Goal: Information Seeking & Learning: Learn about a topic

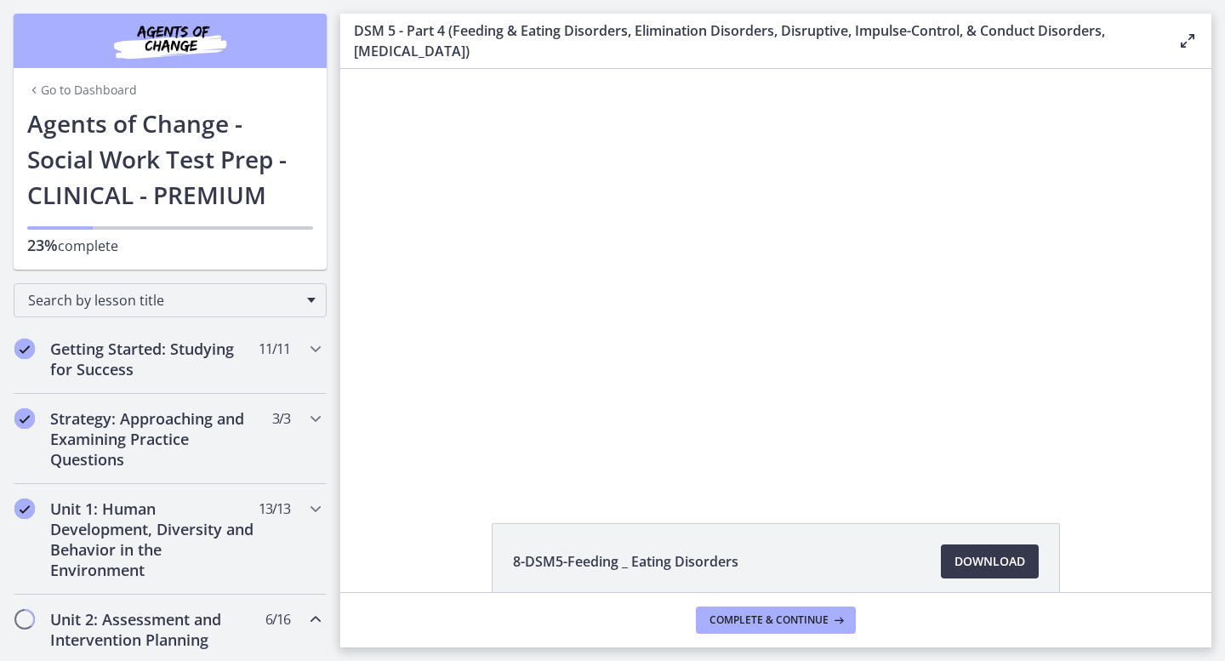
scroll to position [319, 0]
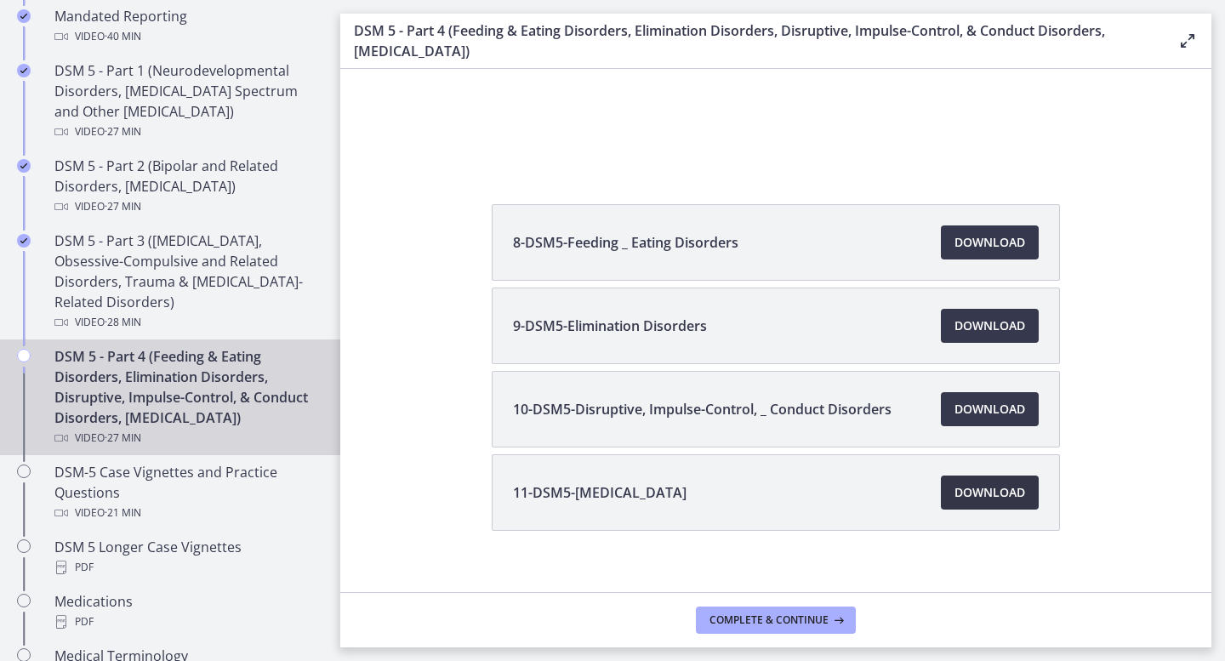
click at [979, 504] on link "Download Opens in a new window" at bounding box center [990, 493] width 98 height 34
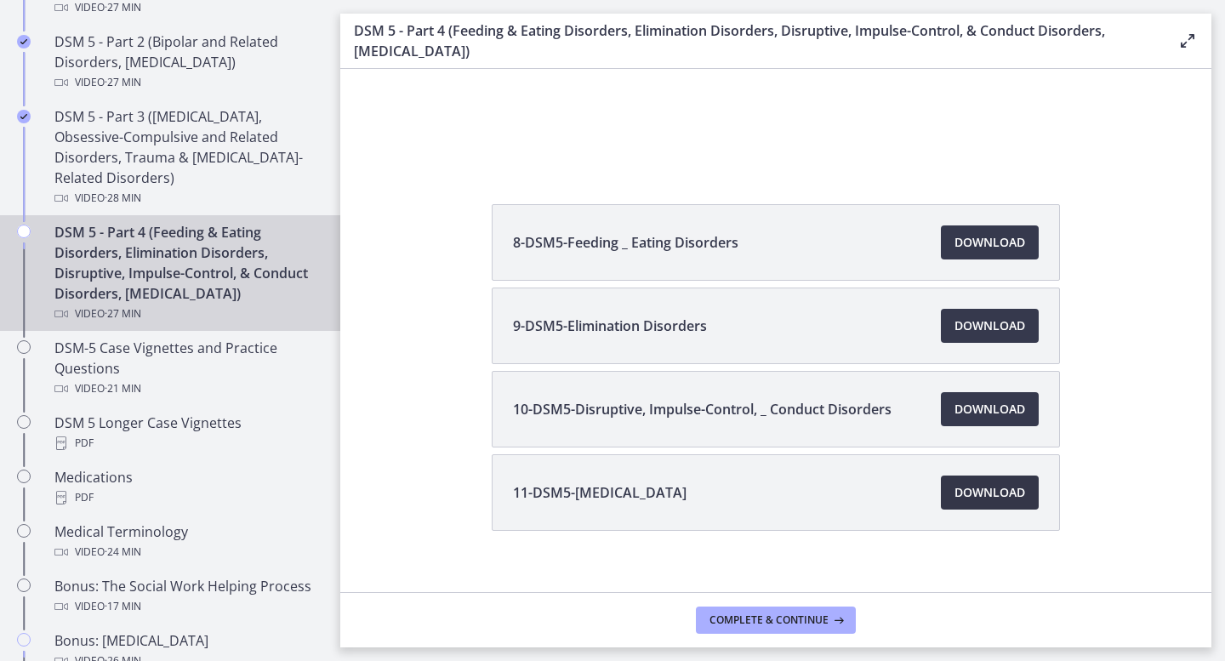
scroll to position [339, 0]
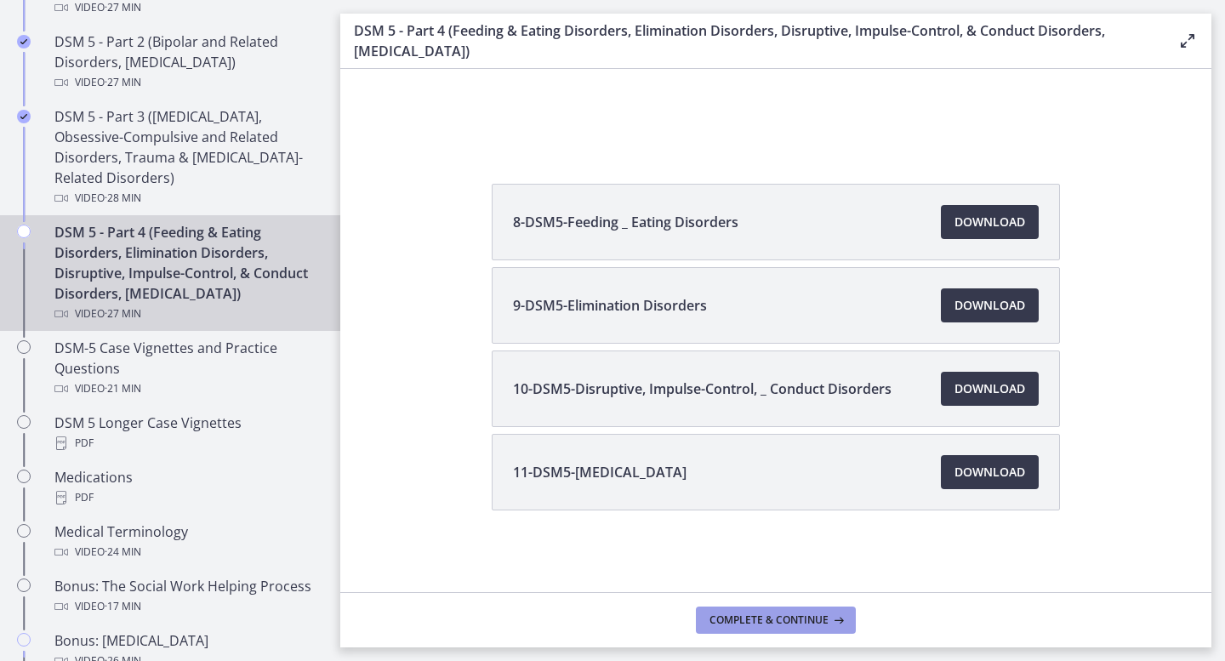
click at [732, 613] on span "Complete & continue" at bounding box center [769, 620] width 119 height 14
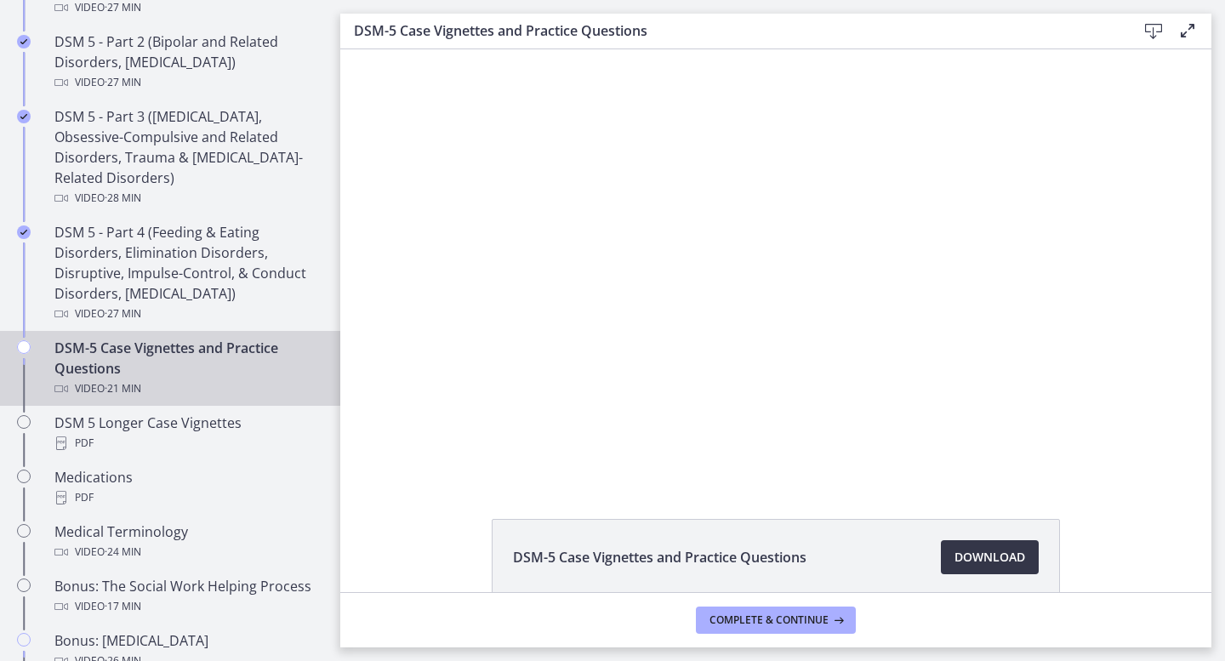
click at [952, 543] on link "Download Opens in a new window" at bounding box center [990, 557] width 98 height 34
click at [751, 617] on span "Complete & continue" at bounding box center [769, 620] width 119 height 14
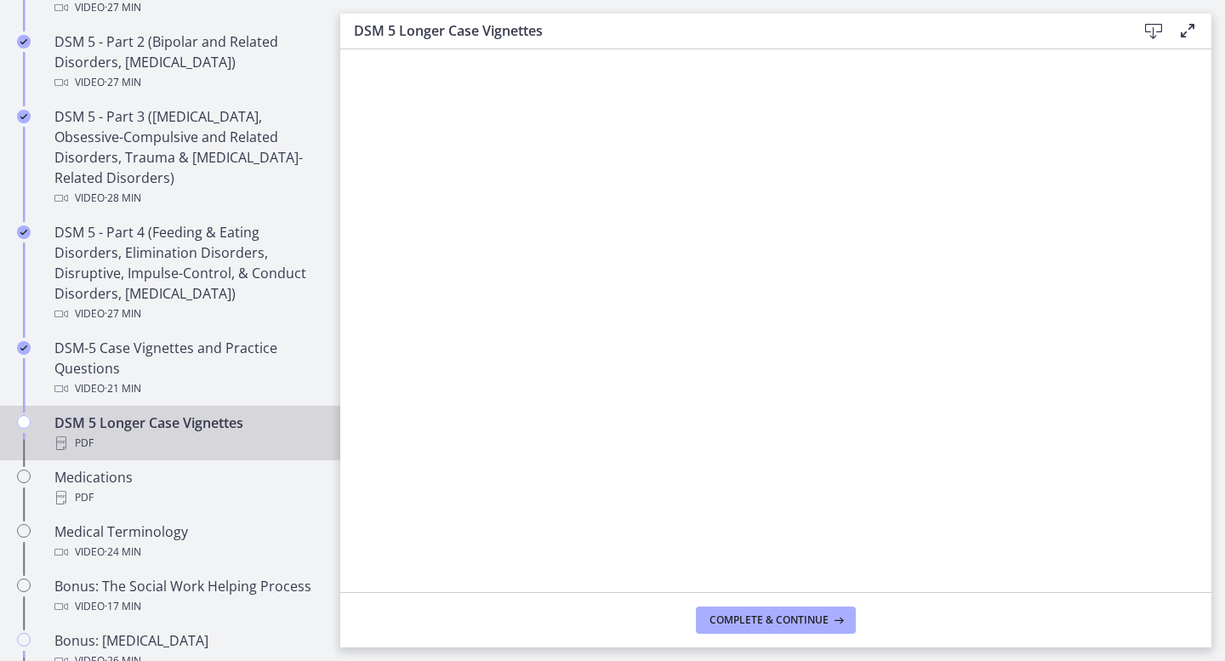
click at [1153, 36] on icon at bounding box center [1153, 31] width 20 height 20
click at [726, 621] on span "Complete & continue" at bounding box center [769, 620] width 119 height 14
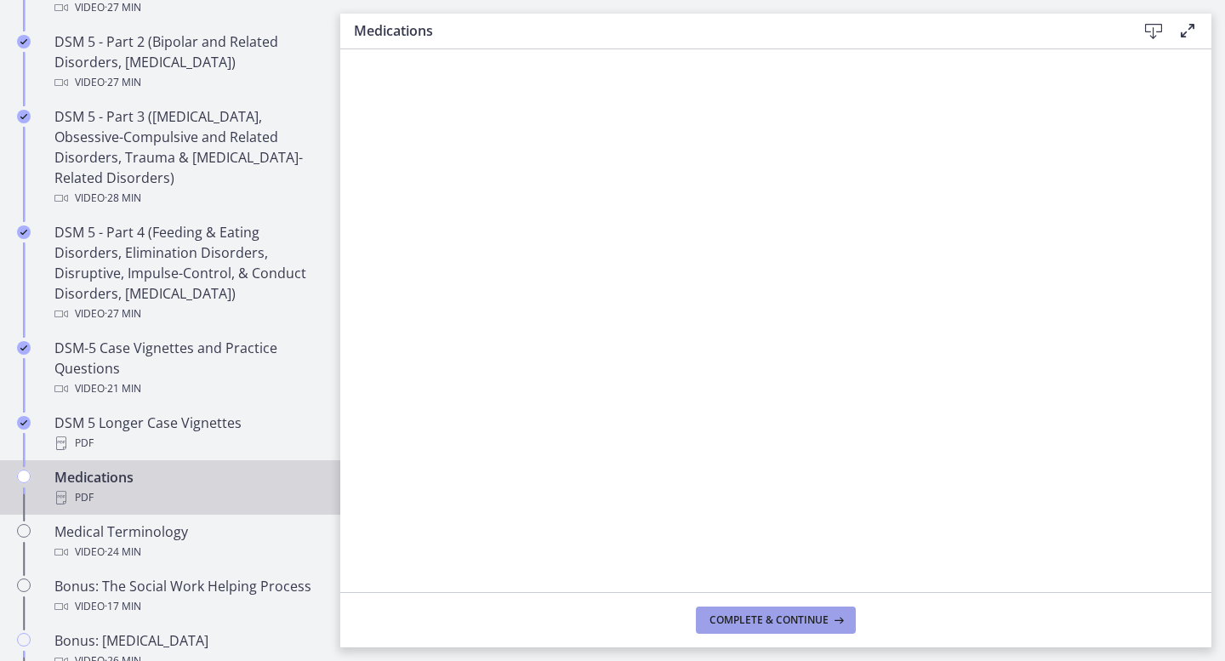
click at [728, 616] on span "Complete & continue" at bounding box center [769, 620] width 119 height 14
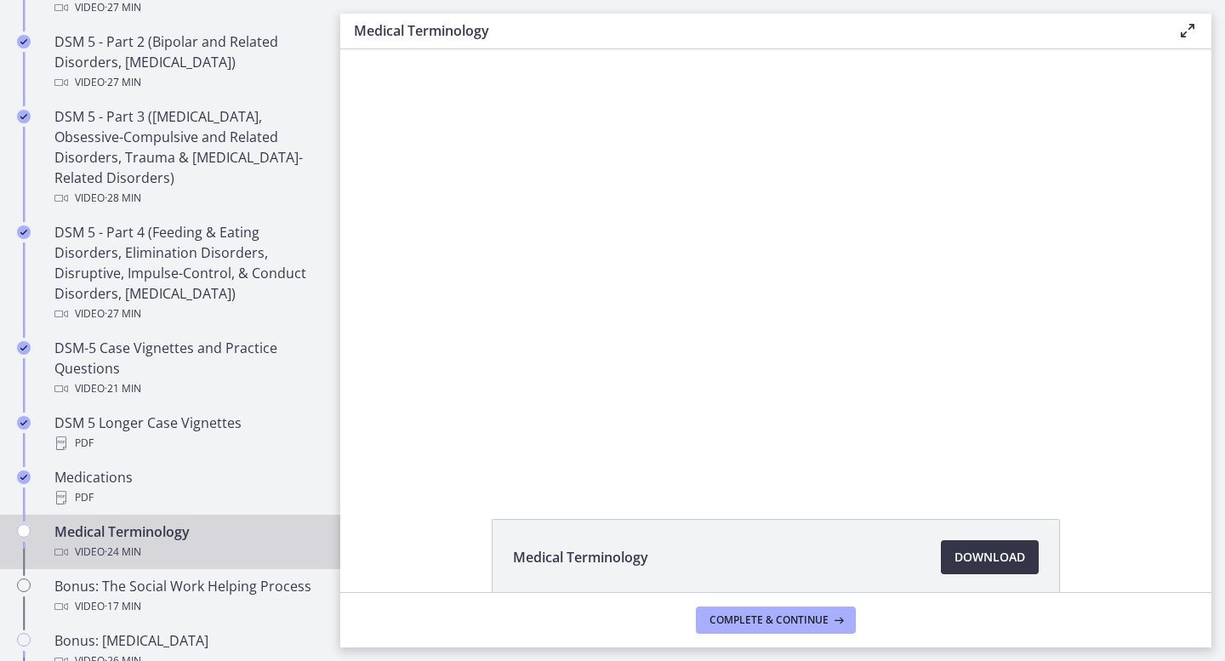
click at [989, 544] on link "Download Opens in a new window" at bounding box center [990, 557] width 98 height 34
click at [771, 626] on span "Complete & continue" at bounding box center [769, 620] width 119 height 14
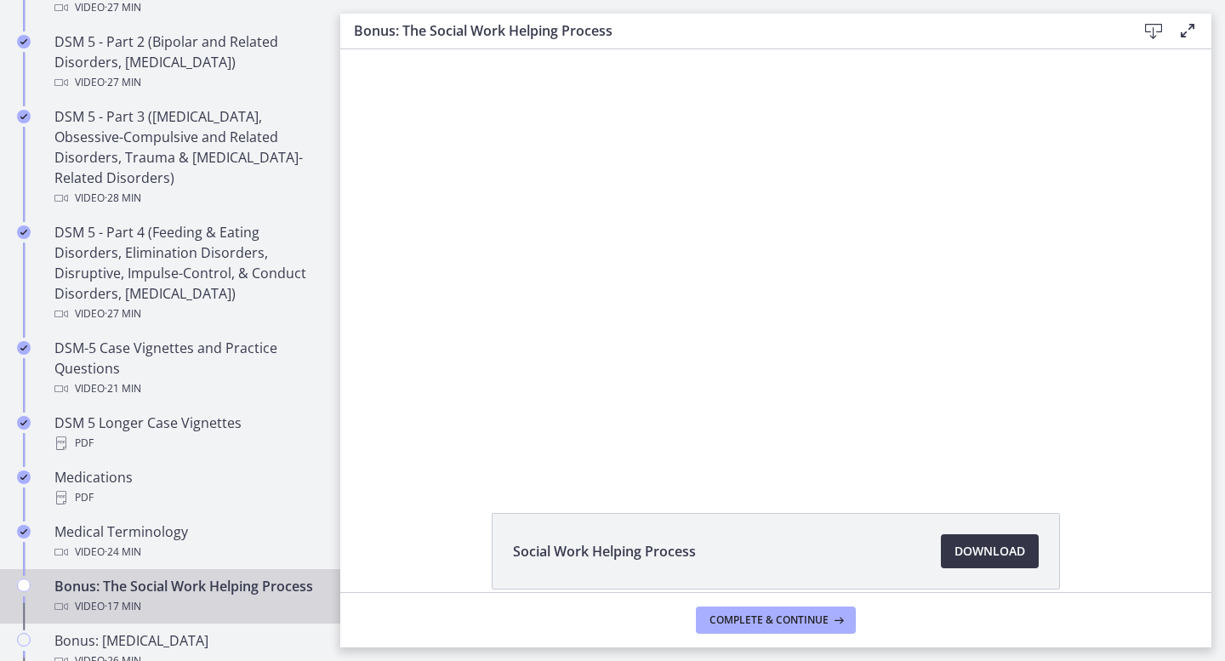
click at [977, 564] on link "Download Opens in a new window" at bounding box center [990, 551] width 98 height 34
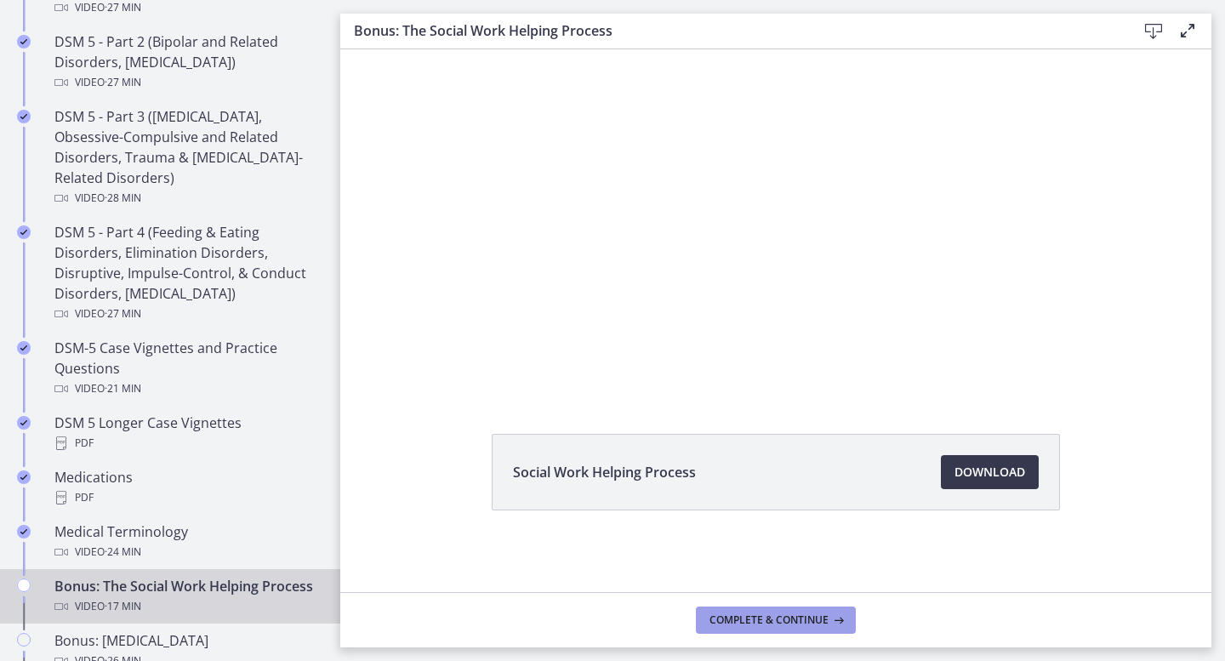
click at [753, 625] on span "Complete & continue" at bounding box center [769, 620] width 119 height 14
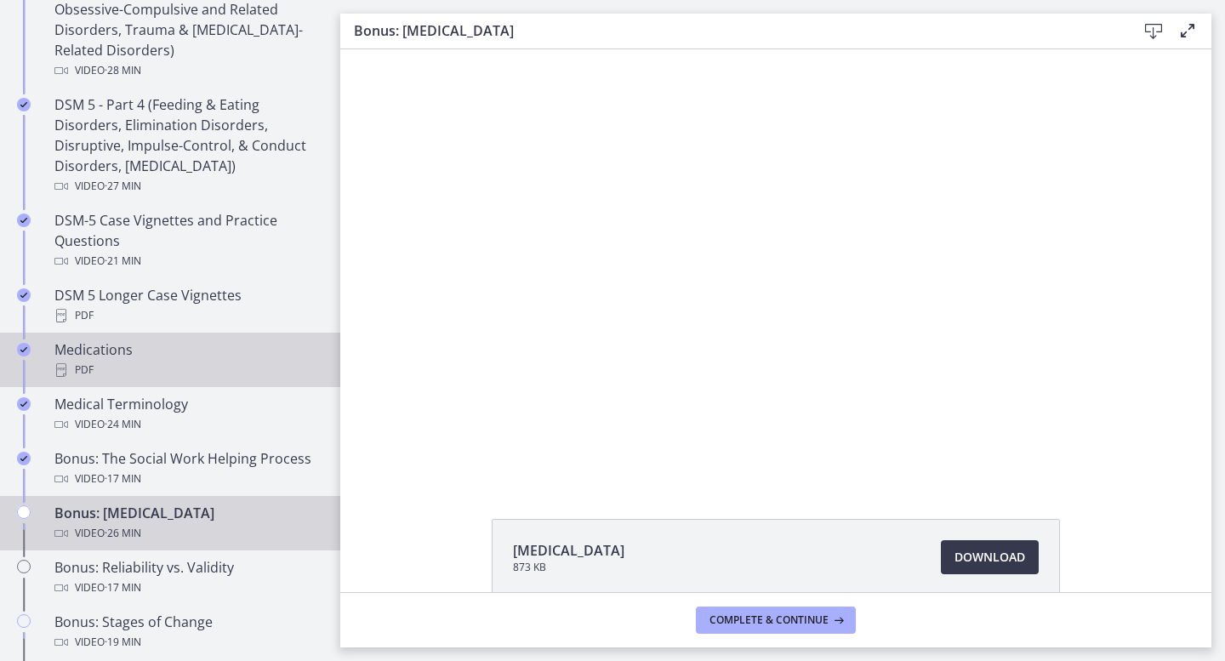
scroll to position [1083, 0]
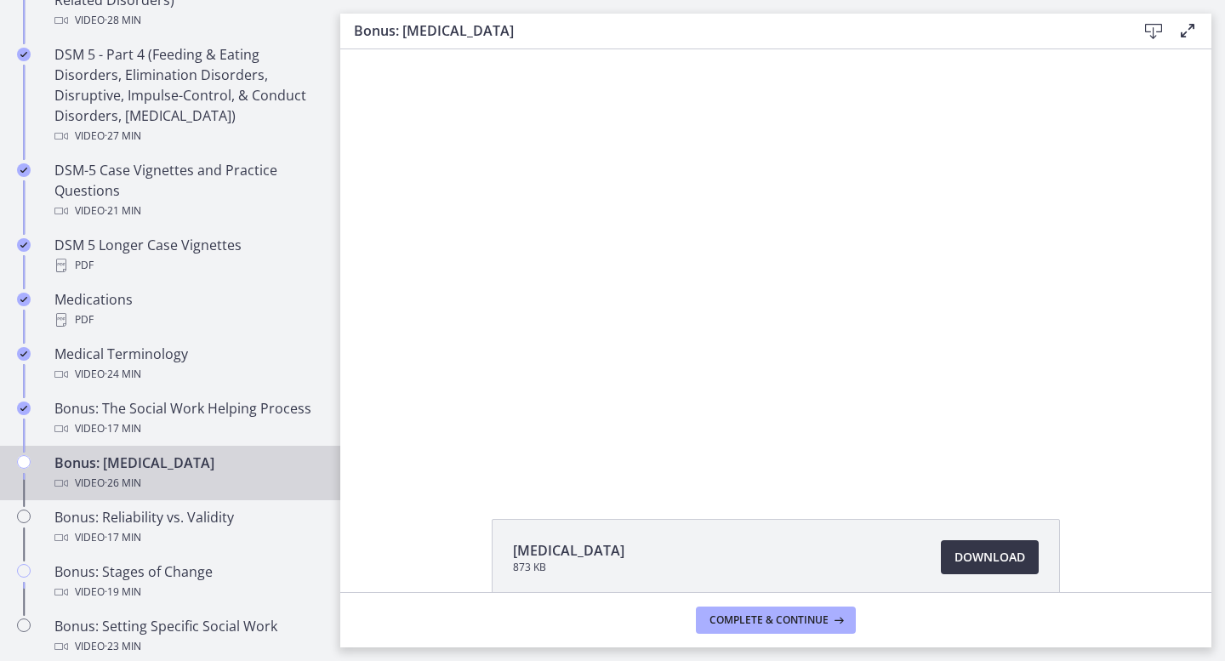
click at [984, 550] on span "Download Opens in a new window" at bounding box center [990, 557] width 71 height 20
click at [771, 628] on button "Complete & continue" at bounding box center [776, 620] width 160 height 27
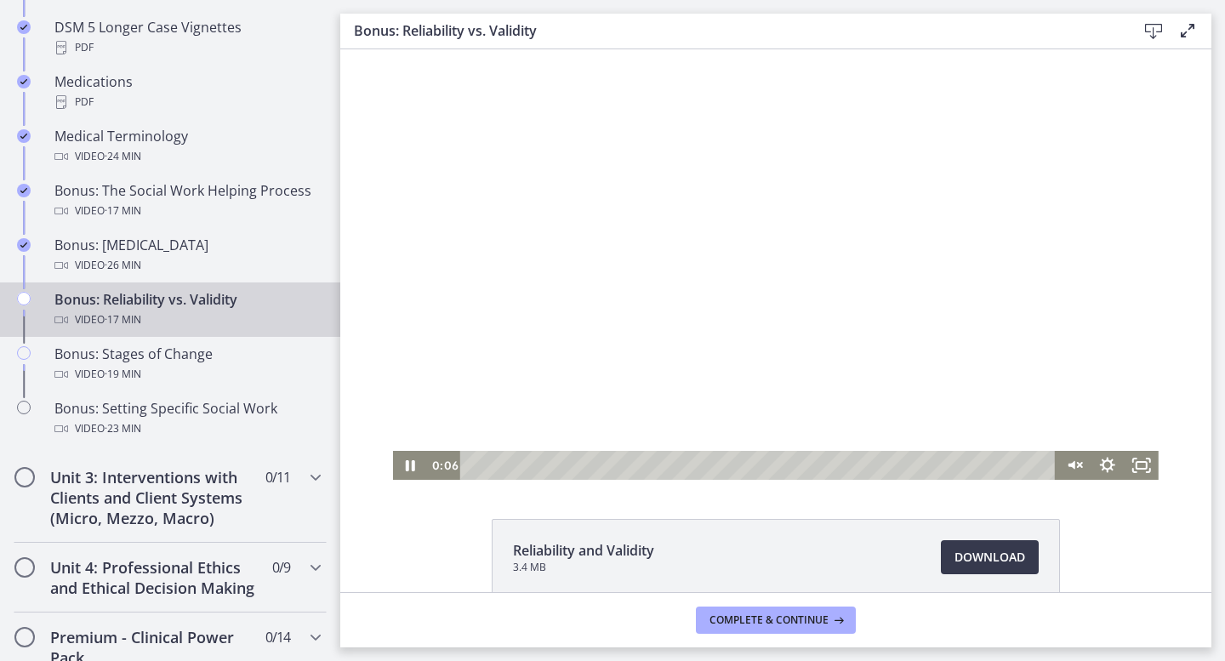
scroll to position [1, 0]
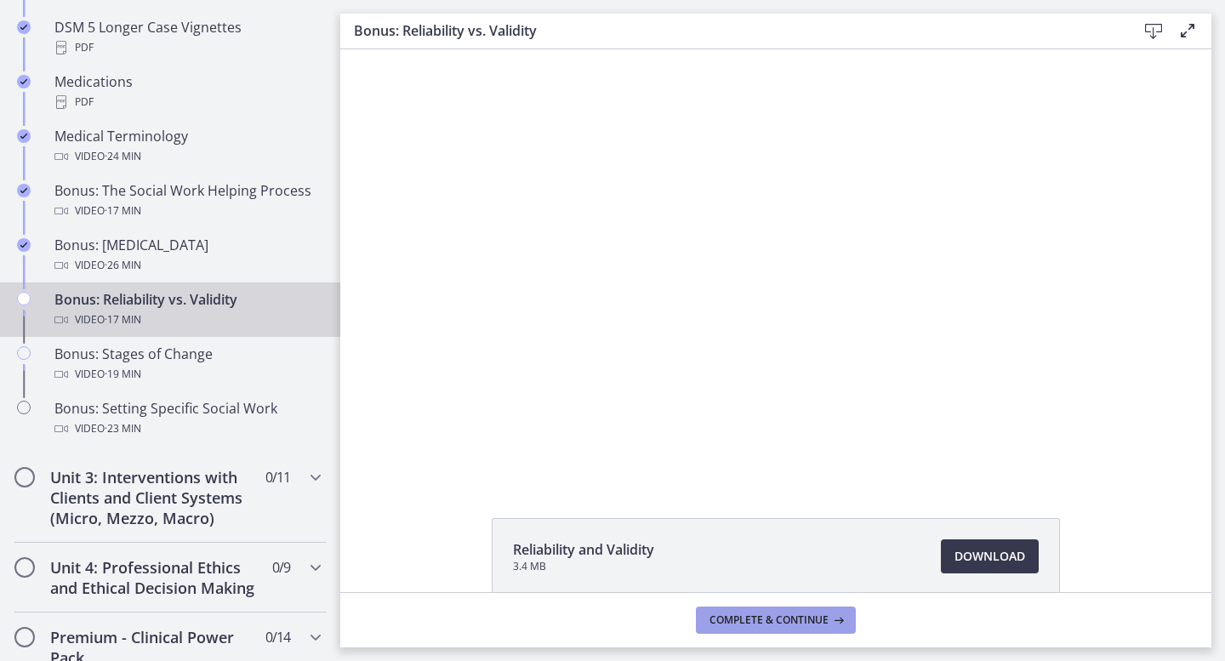
click at [737, 619] on span "Complete & continue" at bounding box center [769, 620] width 119 height 14
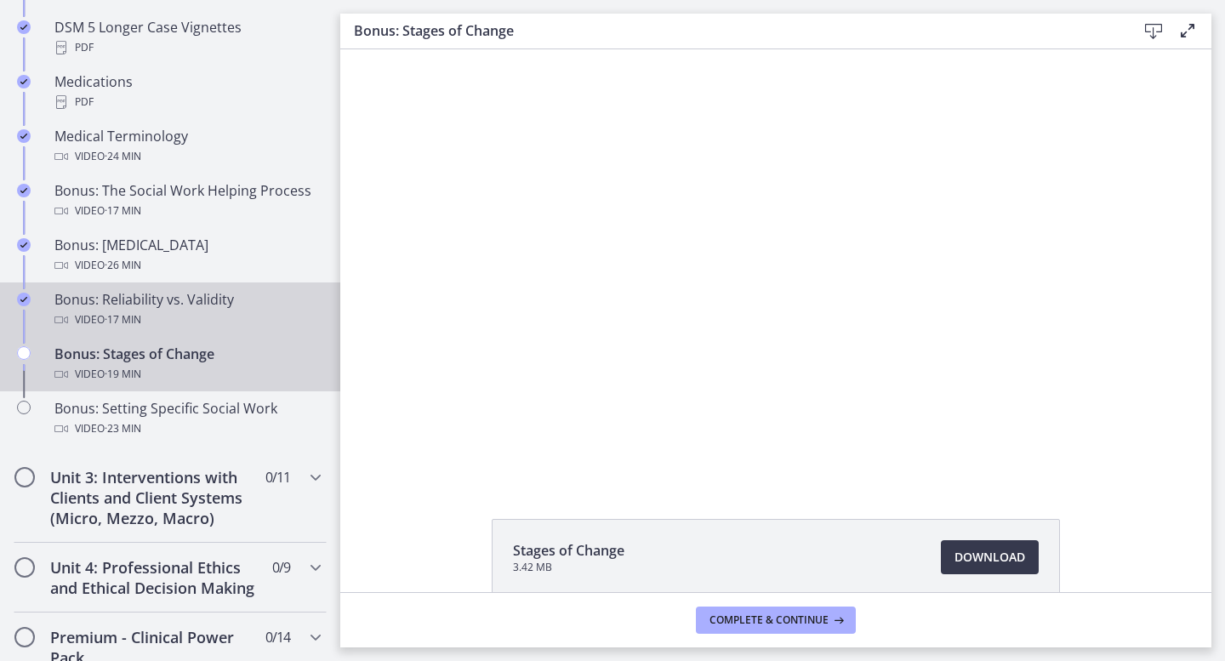
click at [171, 305] on div "Bonus: Reliability vs. Validity Video · 17 min" at bounding box center [186, 309] width 265 height 41
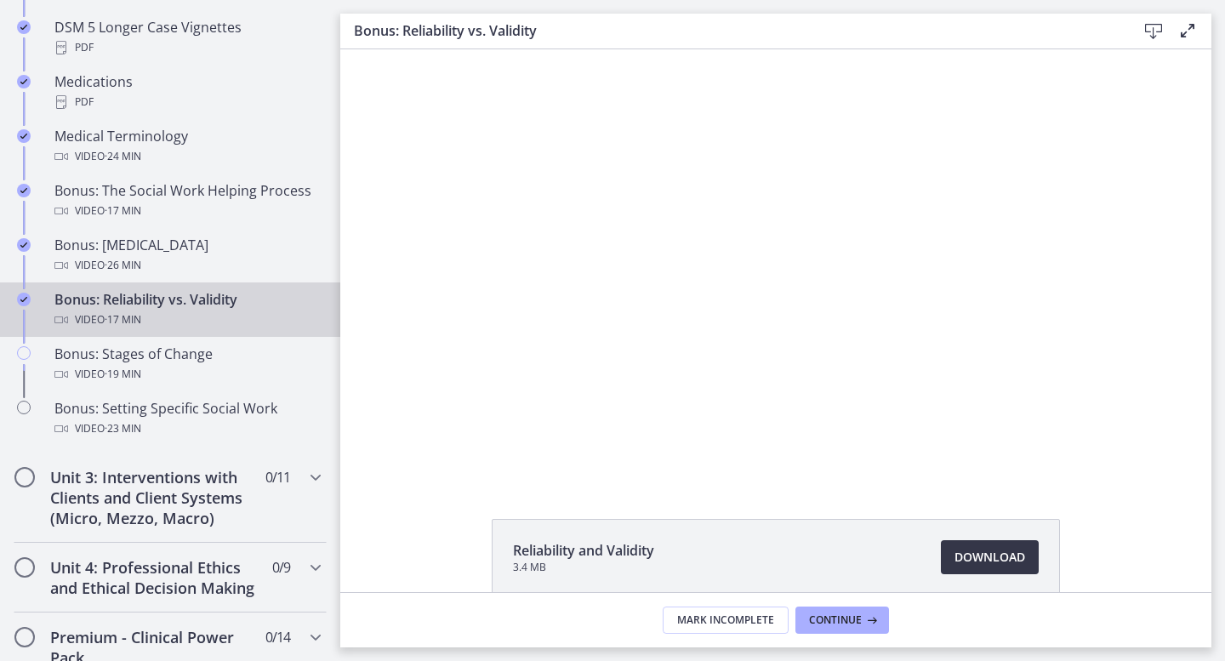
click at [964, 565] on span "Download Opens in a new window" at bounding box center [990, 557] width 71 height 20
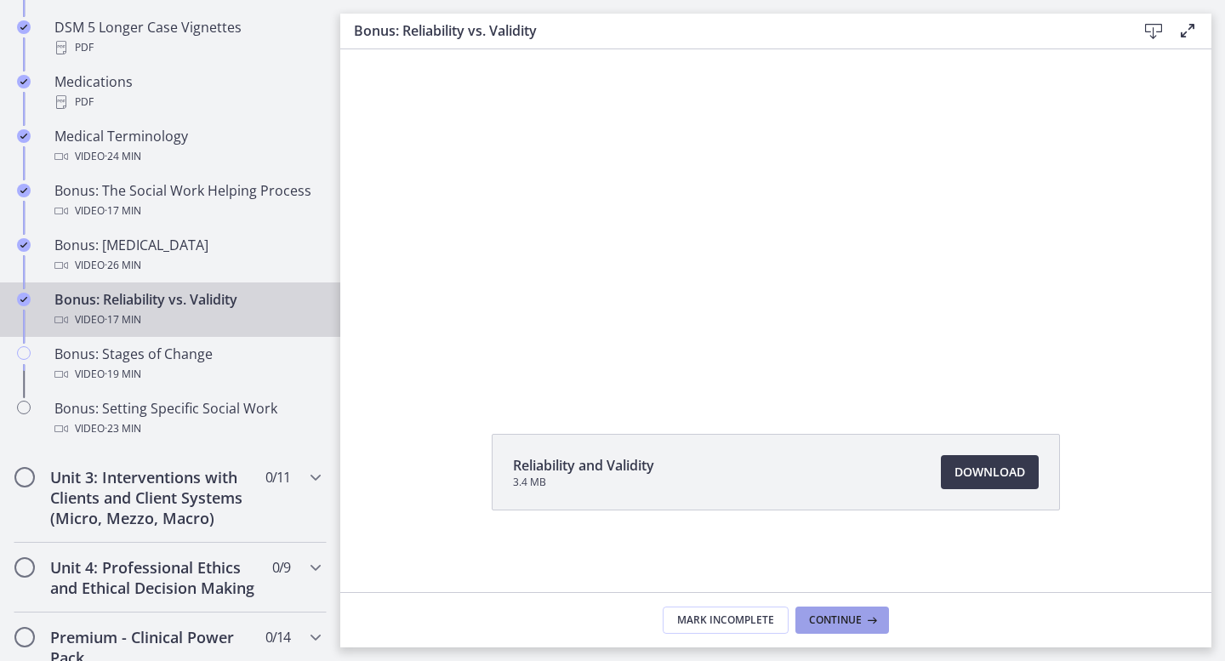
click at [834, 625] on span "Continue" at bounding box center [835, 620] width 53 height 14
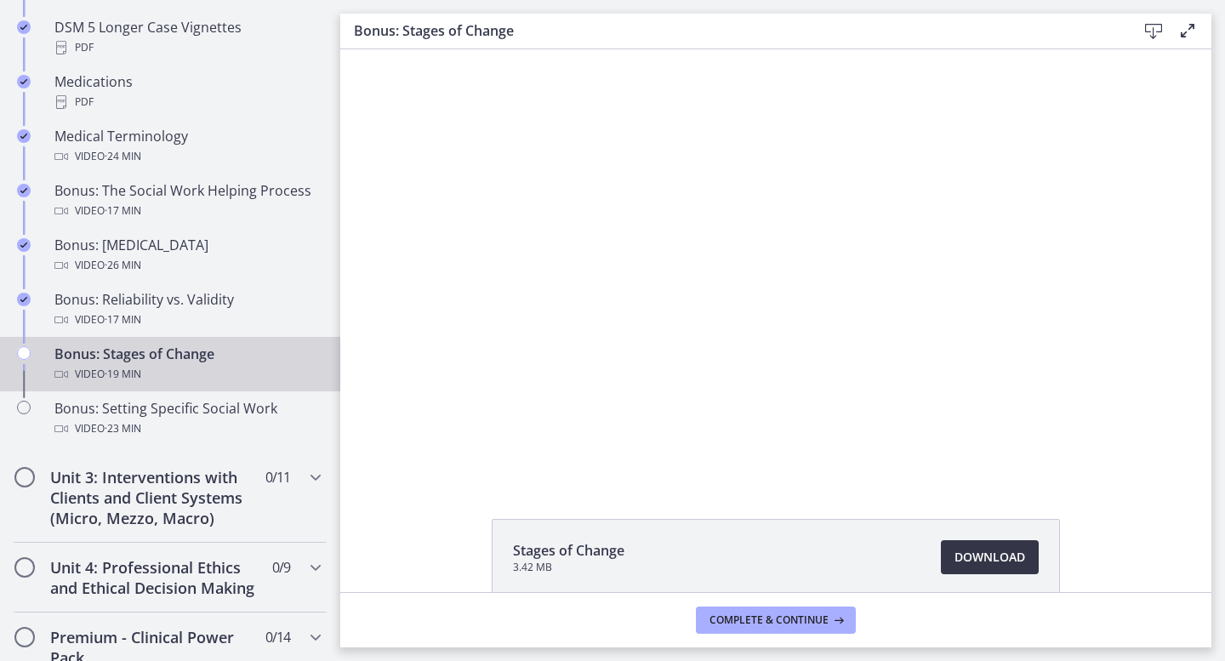
click at [965, 549] on span "Download Opens in a new window" at bounding box center [990, 557] width 71 height 20
click at [726, 615] on span "Complete & continue" at bounding box center [769, 620] width 119 height 14
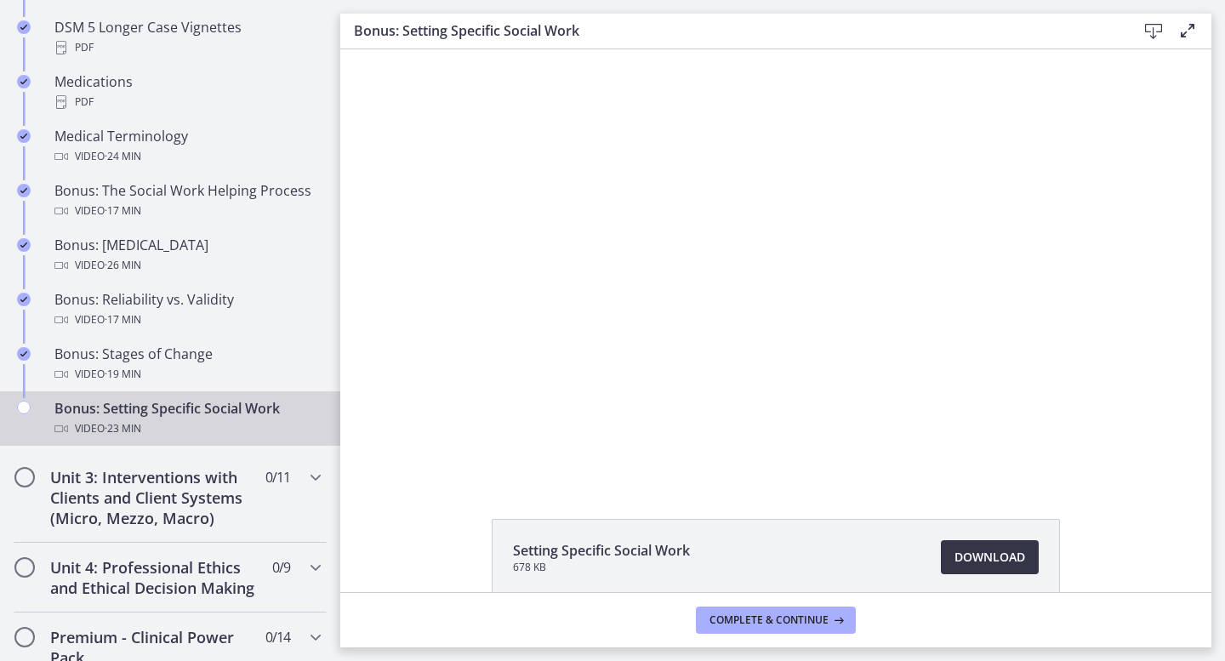
click at [995, 553] on span "Download Opens in a new window" at bounding box center [990, 557] width 71 height 20
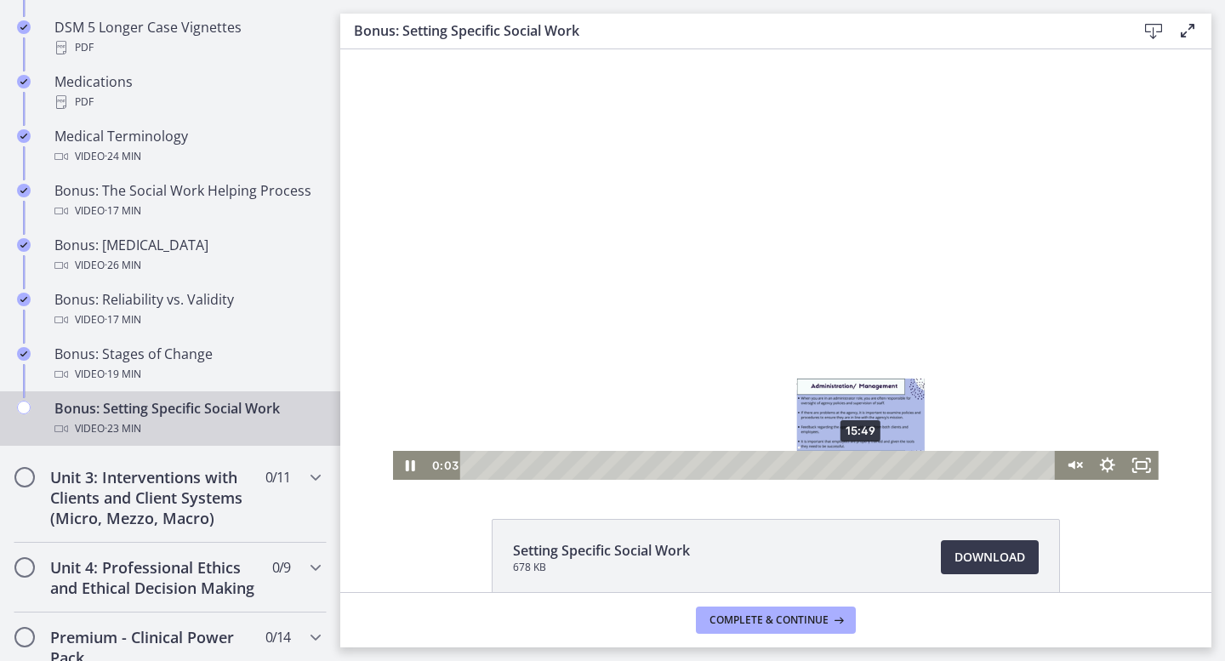
click at [862, 463] on div "15:49" at bounding box center [759, 465] width 575 height 29
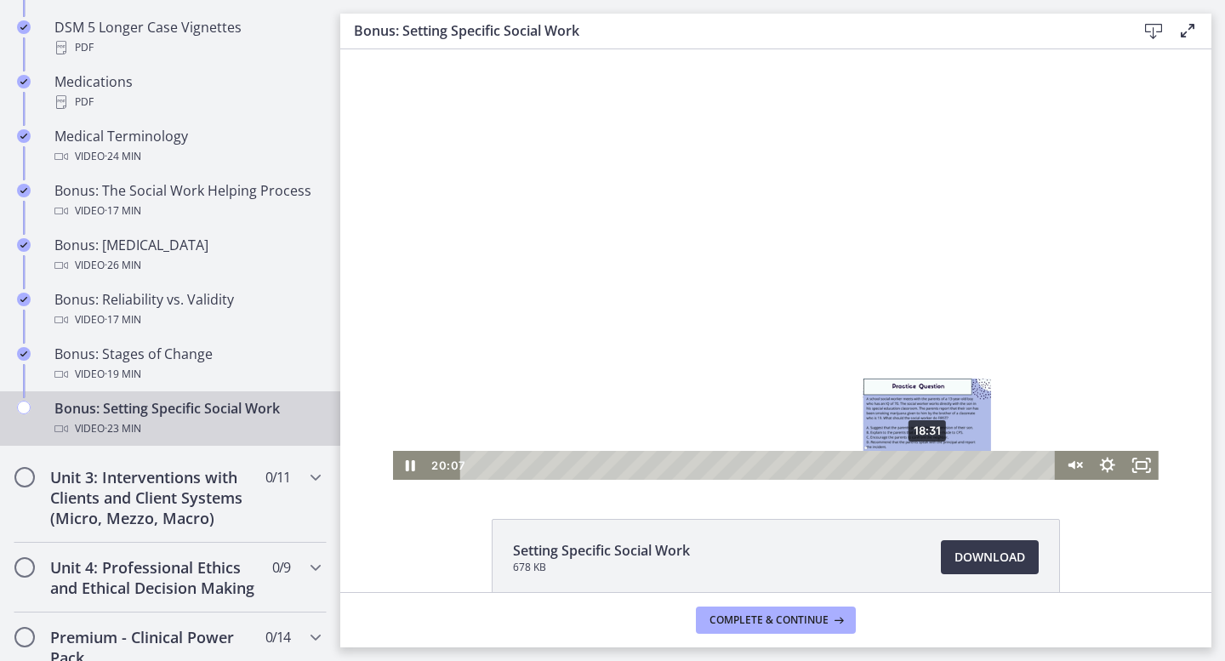
click at [928, 463] on div "18:31" at bounding box center [759, 465] width 575 height 29
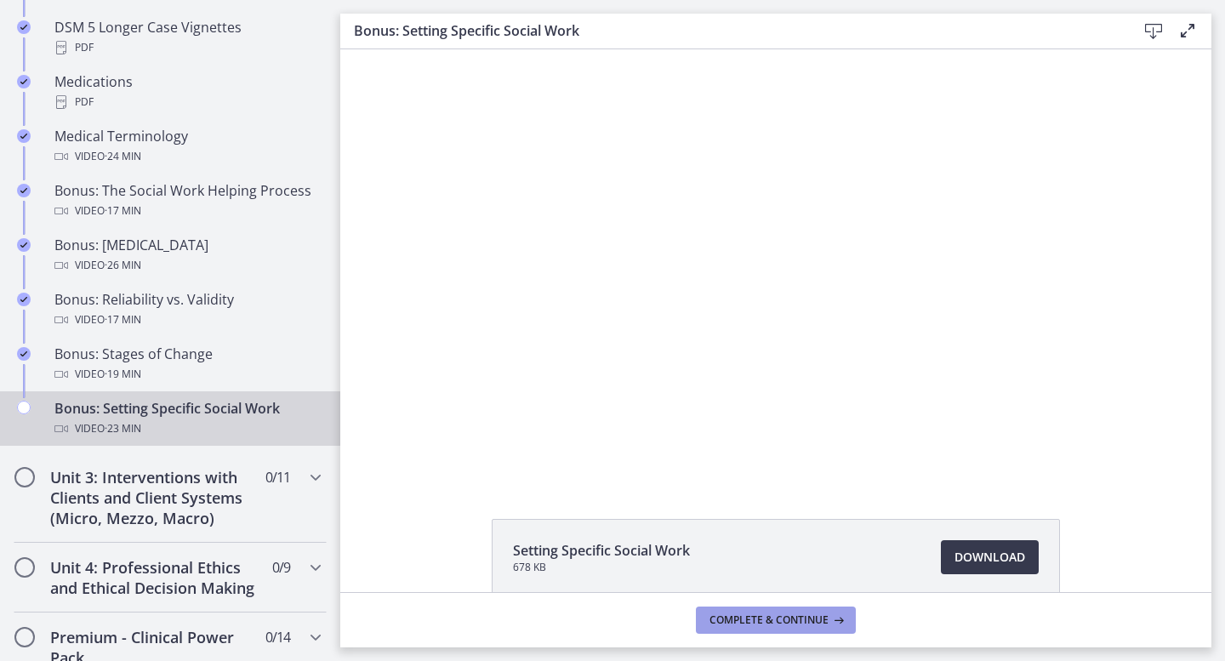
click at [752, 612] on button "Complete & continue" at bounding box center [776, 620] width 160 height 27
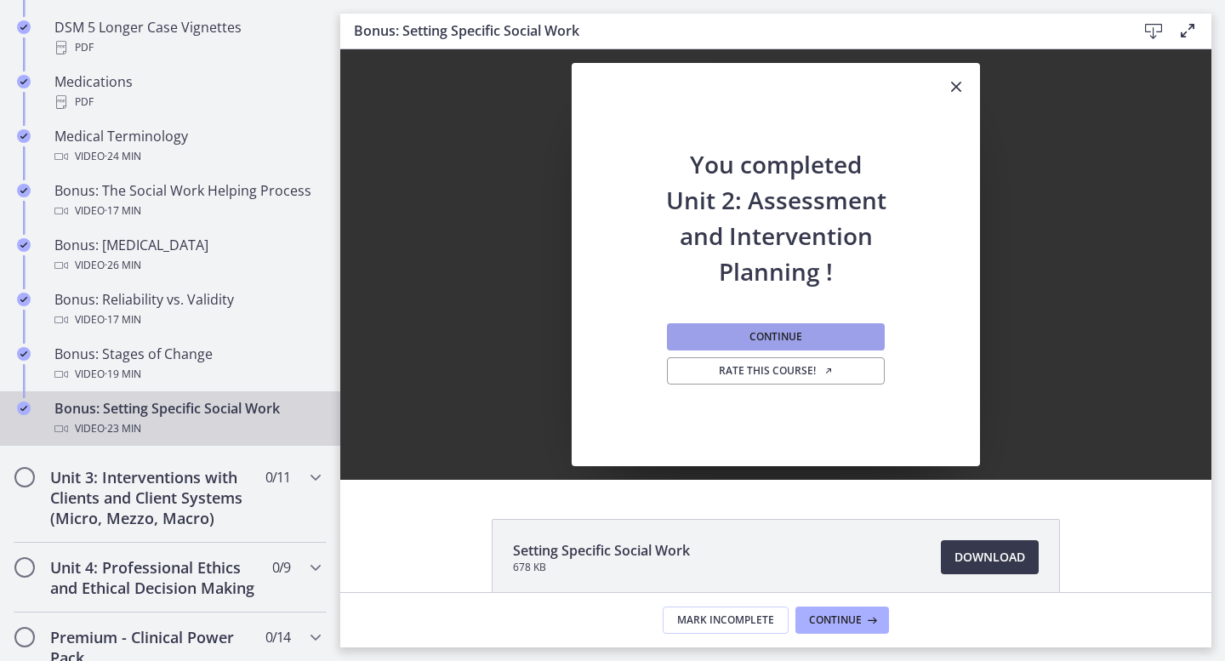
click at [853, 345] on button "Continue" at bounding box center [776, 336] width 218 height 27
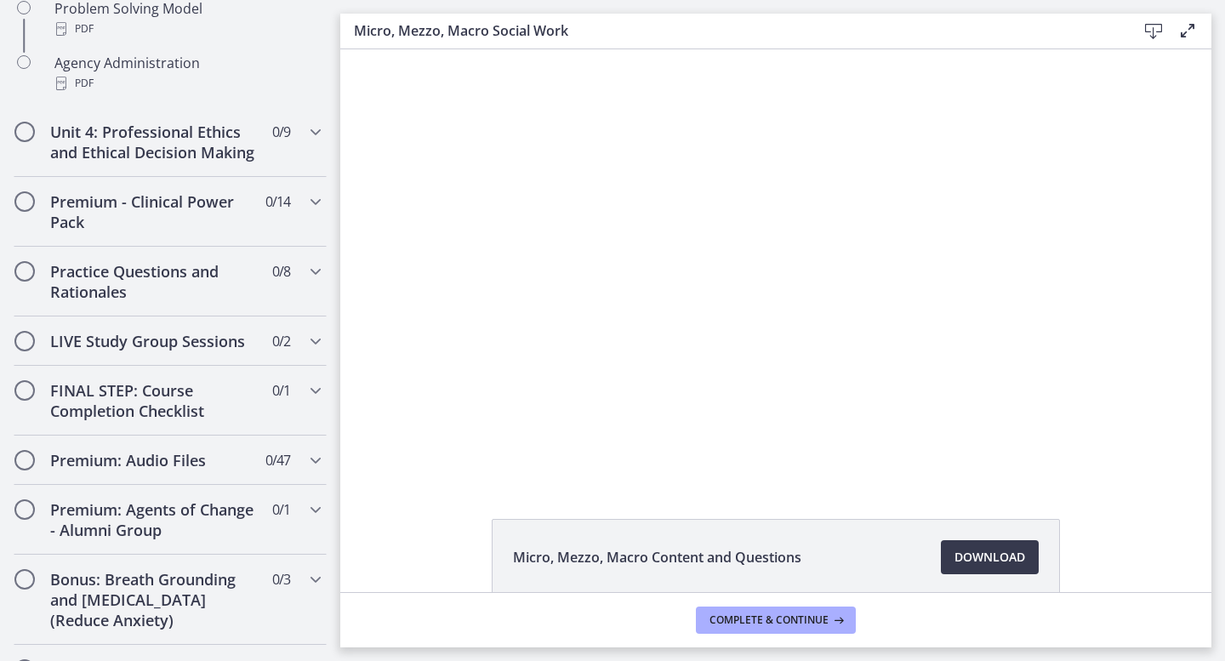
scroll to position [85, 0]
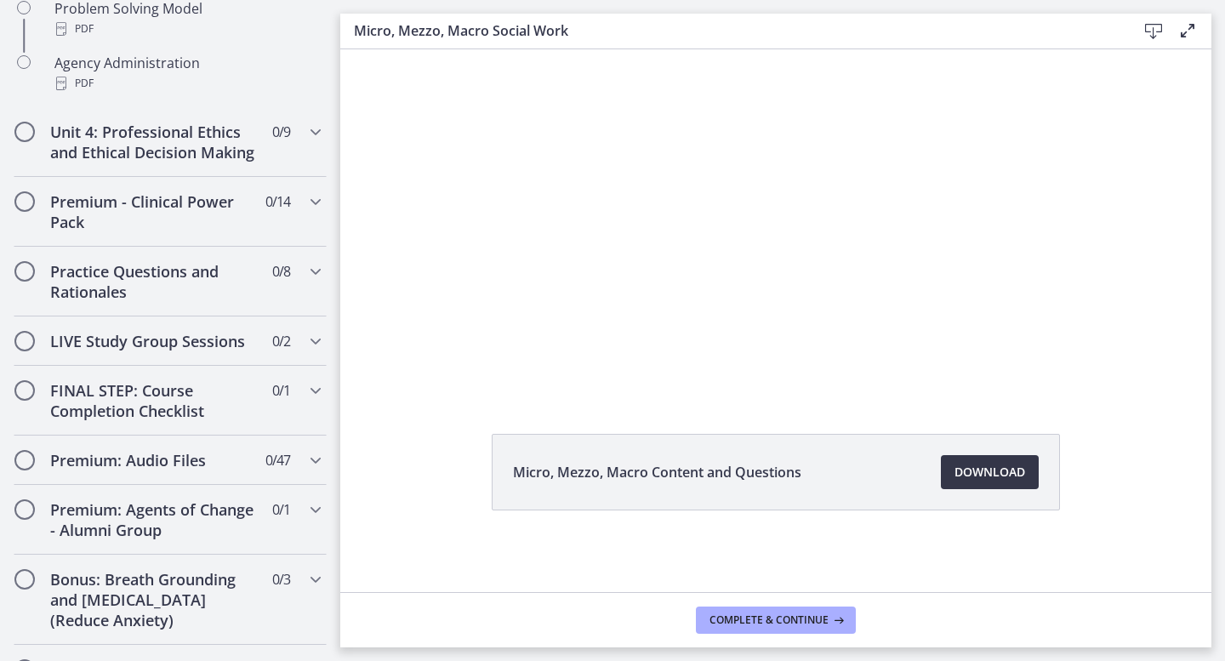
click at [1005, 464] on span "Download Opens in a new window" at bounding box center [990, 472] width 71 height 20
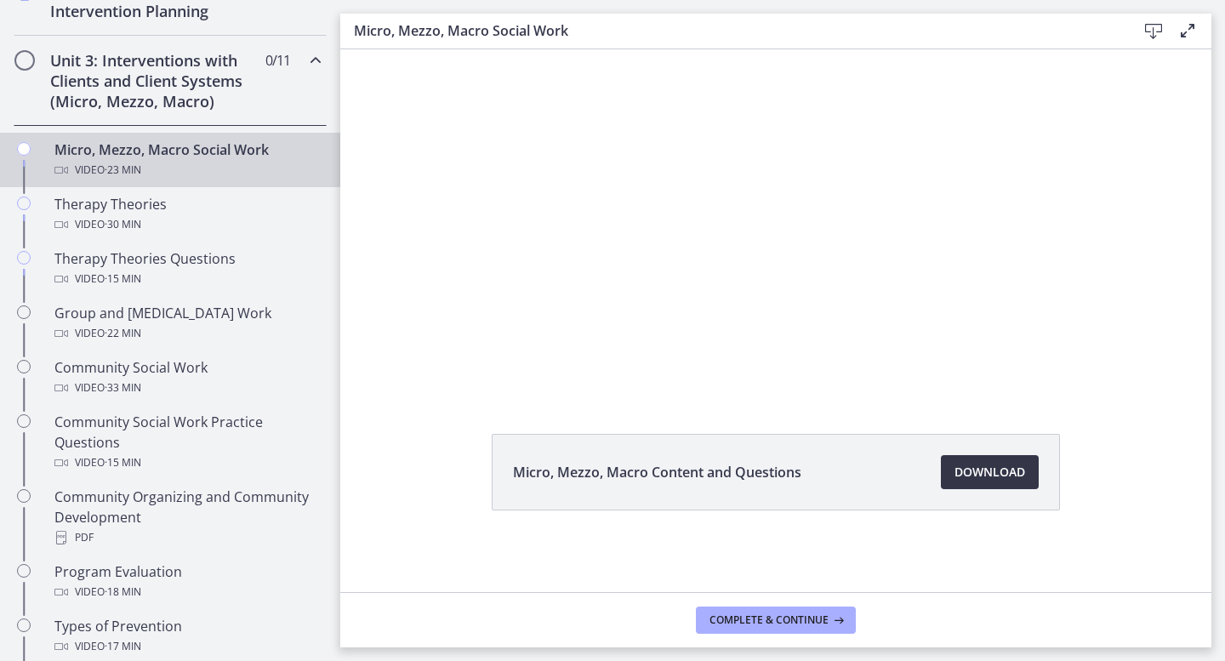
scroll to position [624, 0]
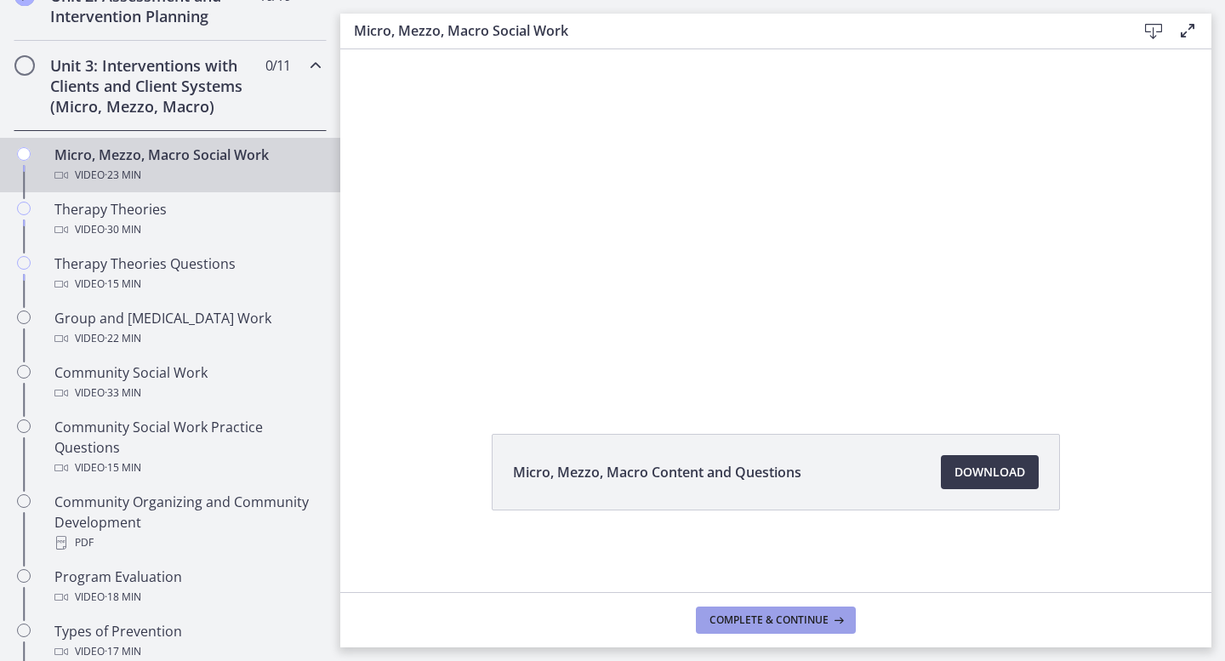
click at [727, 609] on button "Complete & continue" at bounding box center [776, 620] width 160 height 27
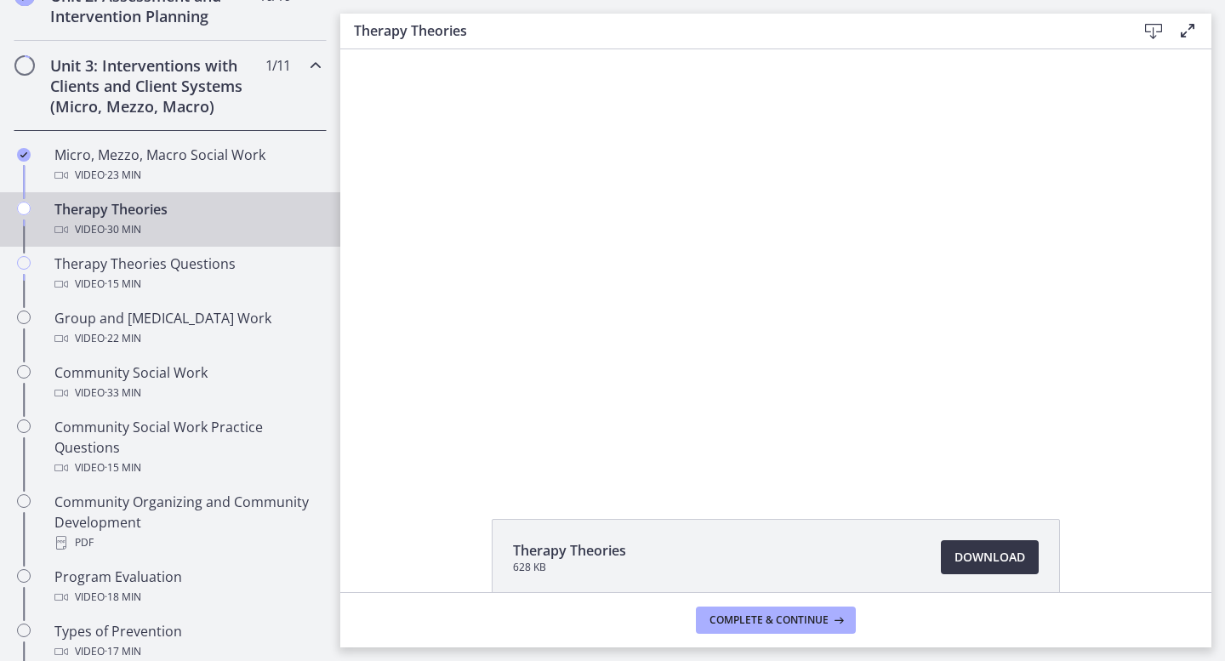
click at [985, 563] on span "Download Opens in a new window" at bounding box center [990, 557] width 71 height 20
click at [778, 612] on button "Complete & continue" at bounding box center [776, 620] width 160 height 27
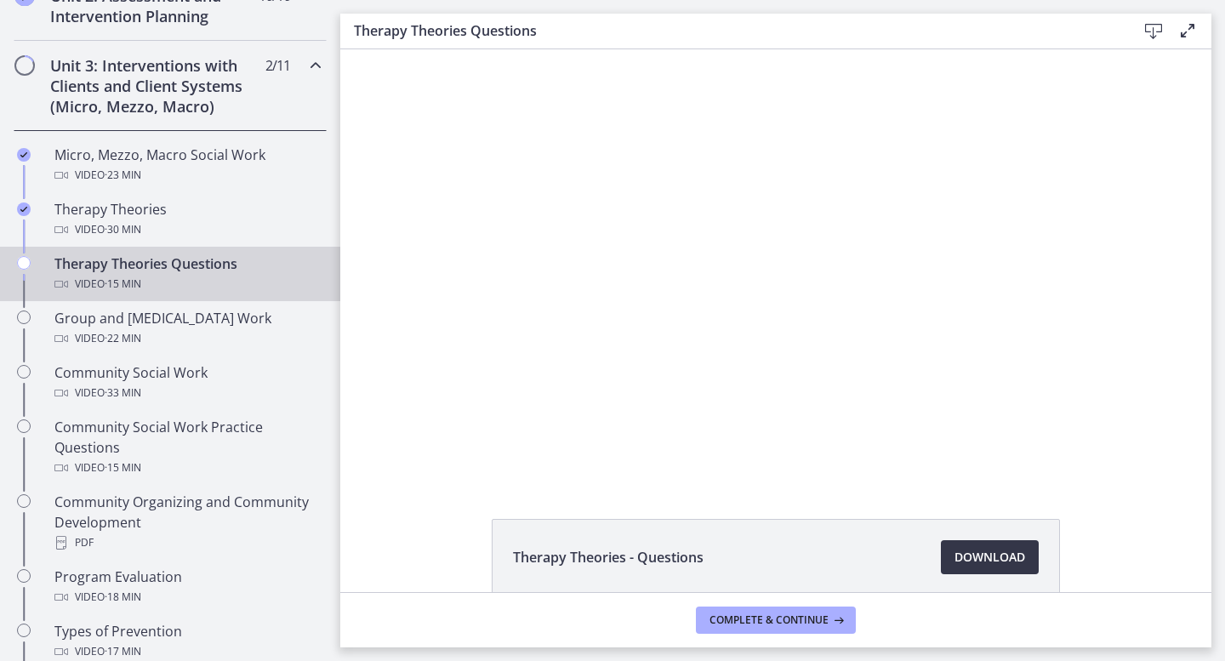
click at [964, 550] on span "Download Opens in a new window" at bounding box center [990, 557] width 71 height 20
click at [721, 615] on span "Complete & continue" at bounding box center [769, 620] width 119 height 14
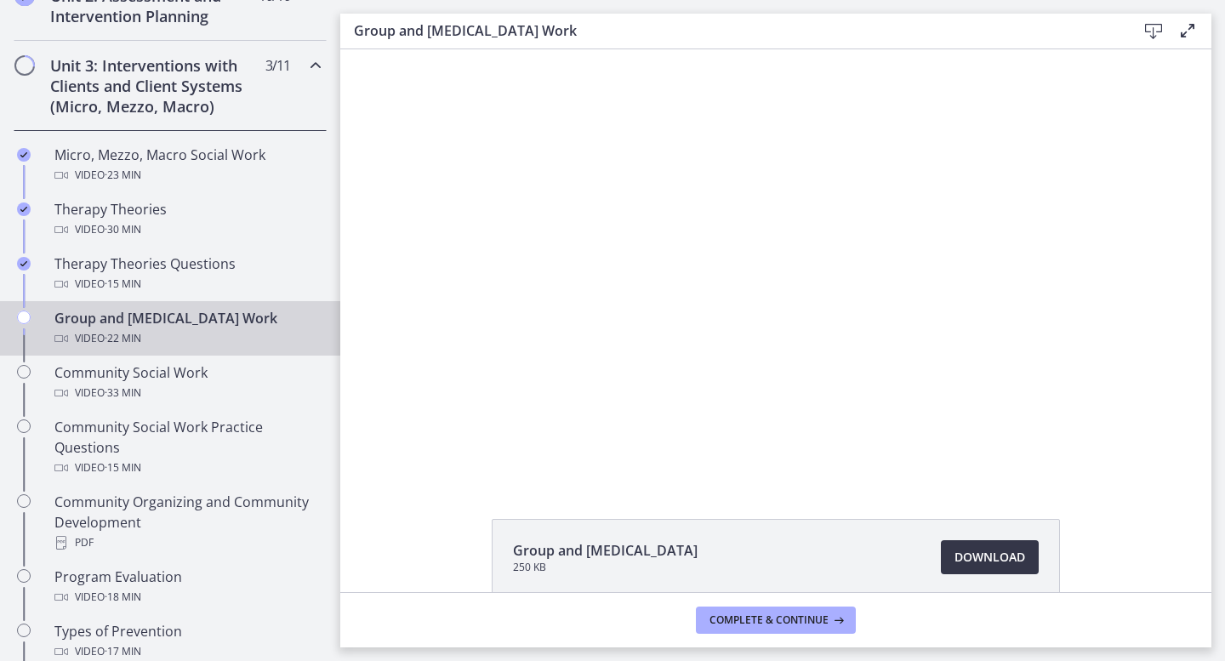
click at [962, 549] on span "Download Opens in a new window" at bounding box center [990, 557] width 71 height 20
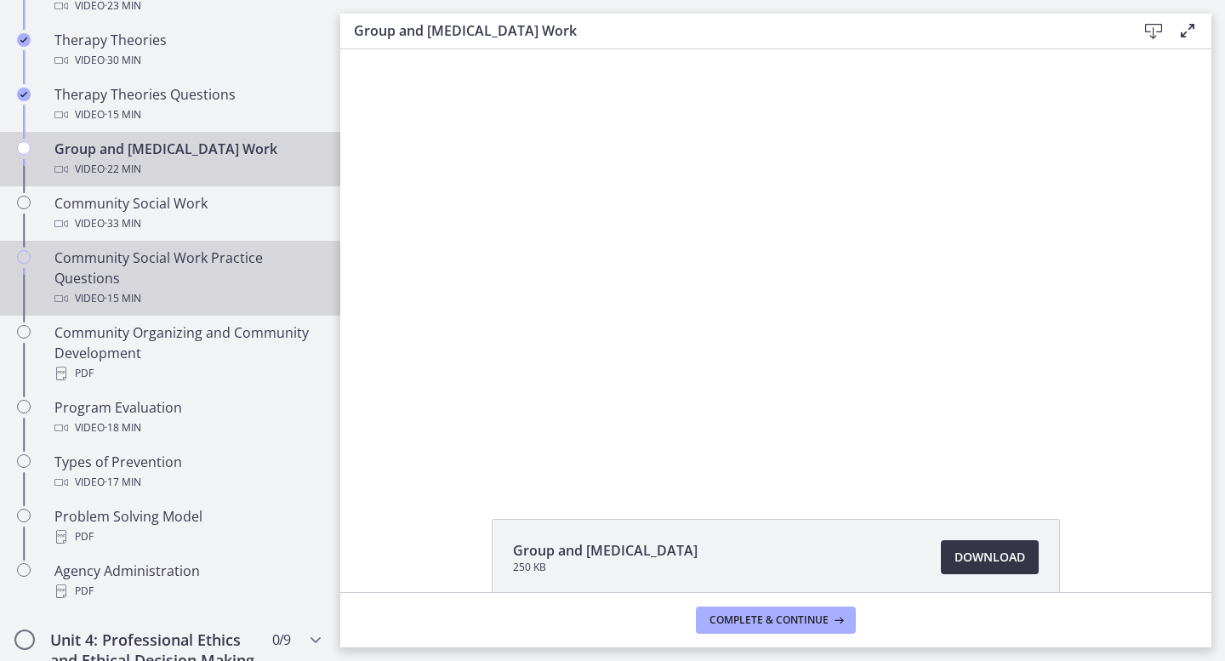
scroll to position [618, 0]
